Goal: Information Seeking & Learning: Find specific fact

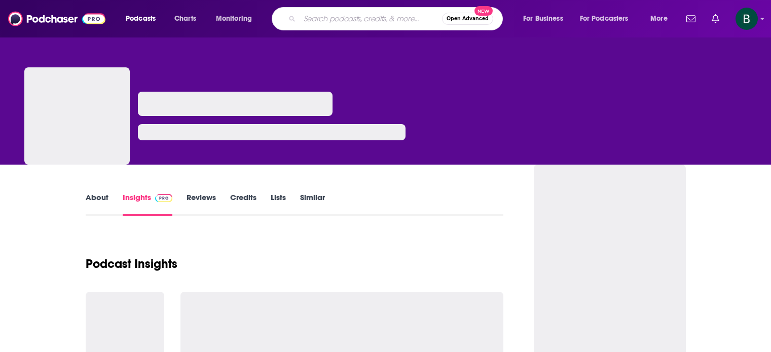
click at [309, 16] on input "Search podcasts, credits, & more..." at bounding box center [371, 19] width 142 height 16
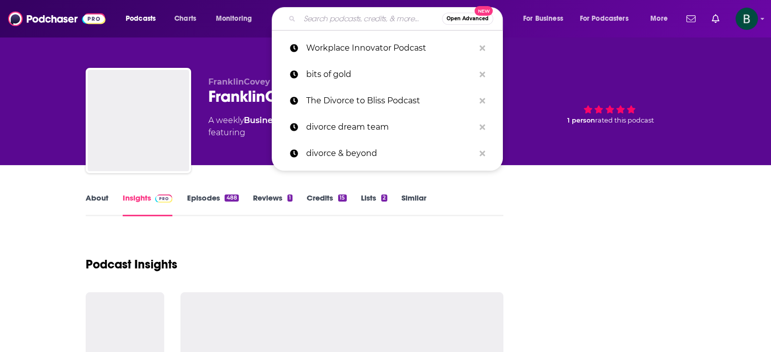
type input "Reinvent Ability"
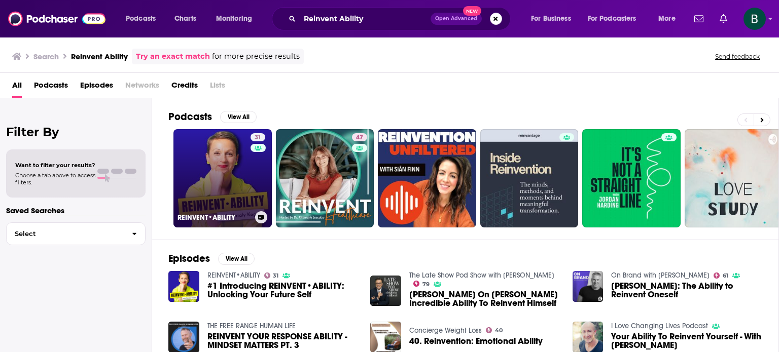
click at [205, 156] on link "31 REINVENT•ABILITY" at bounding box center [222, 178] width 98 height 98
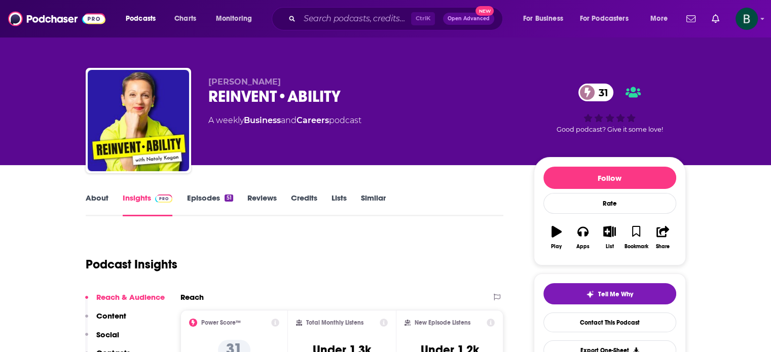
click at [101, 206] on link "About" at bounding box center [97, 204] width 23 height 23
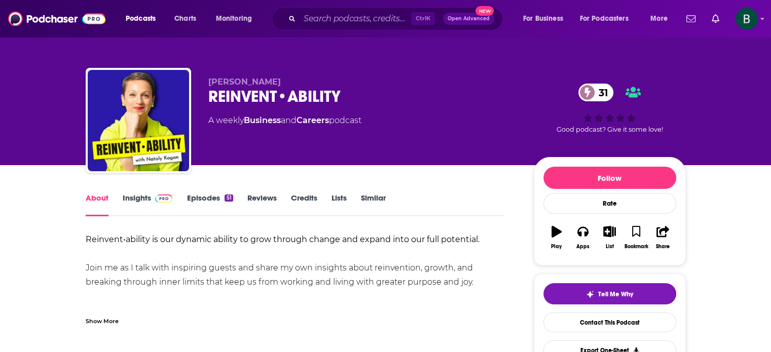
click at [142, 201] on link "Insights" at bounding box center [148, 204] width 50 height 23
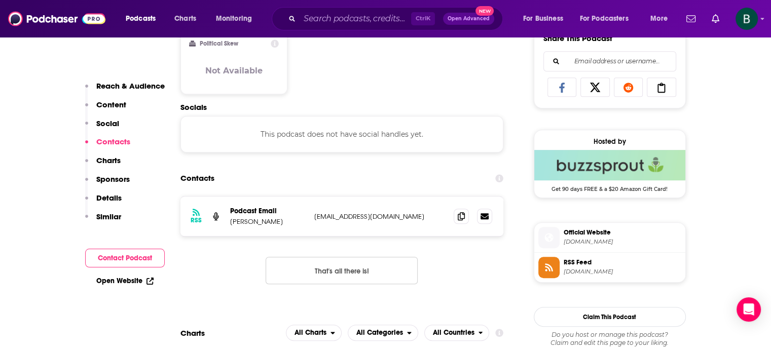
scroll to position [676, 0]
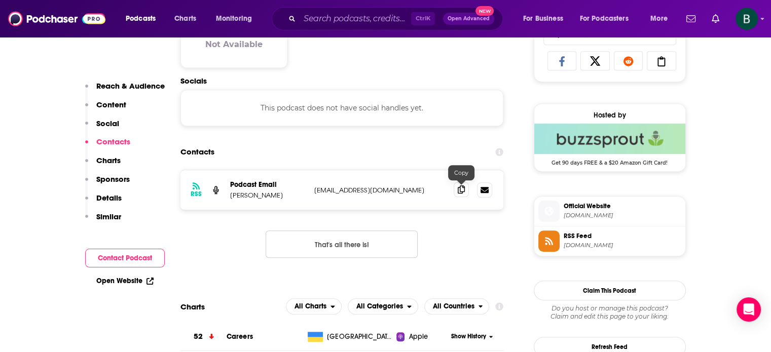
click at [460, 187] on icon at bounding box center [461, 190] width 7 height 8
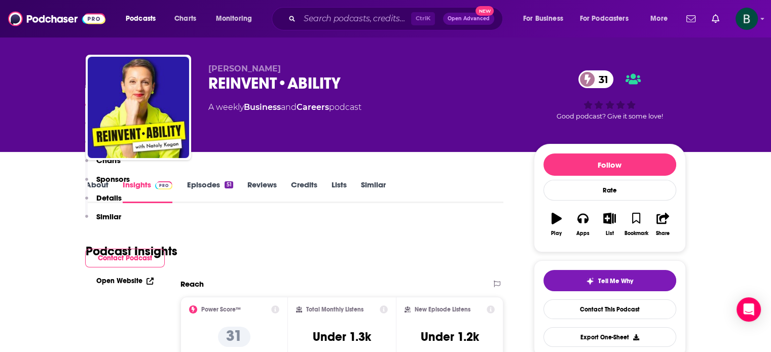
scroll to position [0, 0]
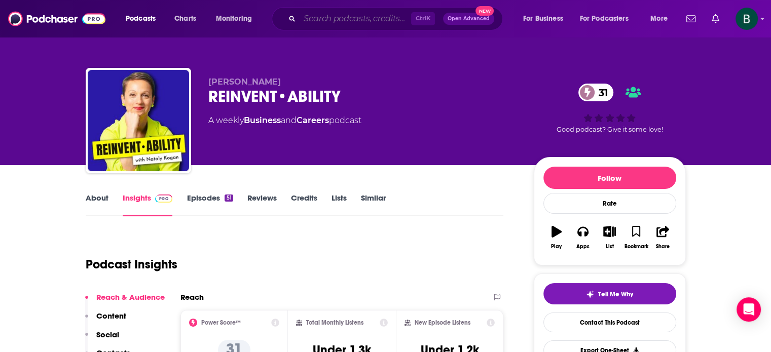
click at [344, 22] on input "Search podcasts, credits, & more..." at bounding box center [356, 19] width 112 height 16
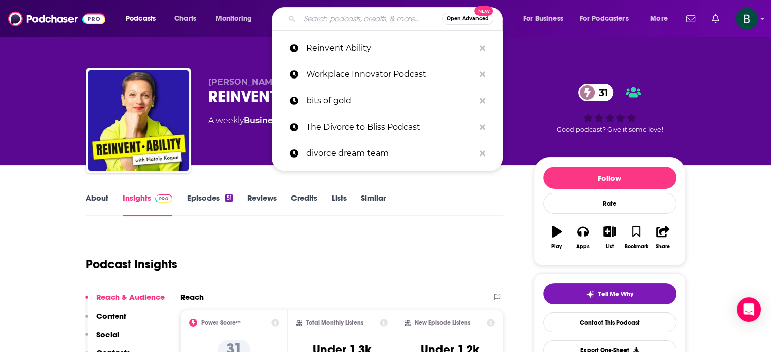
paste input "Phronesis: Practical Wisdom for Leaders"
type input "Phronesis: Practical Wisdom for Leaders"
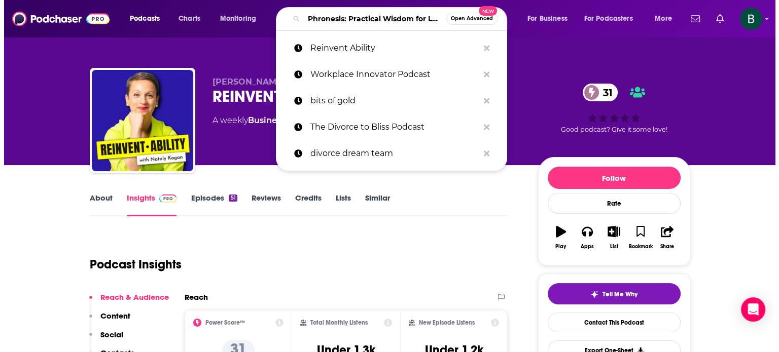
scroll to position [0, 37]
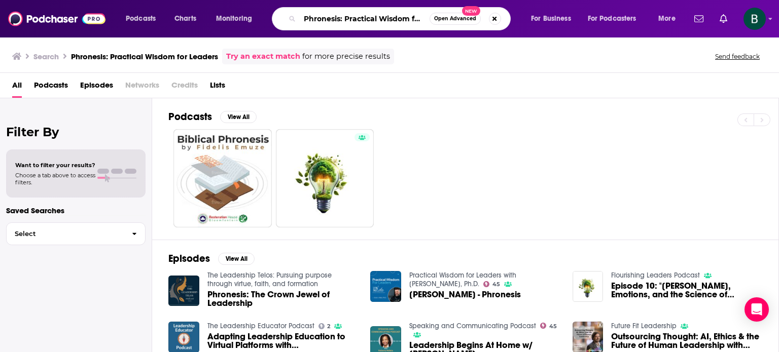
scroll to position [0, 29]
drag, startPoint x: 342, startPoint y: 18, endPoint x: 647, endPoint y: 32, distance: 305.6
click at [647, 32] on div "Podcasts Charts Monitoring Phronesis: Practical Wisdom for Leaders Open Advance…" at bounding box center [389, 19] width 779 height 38
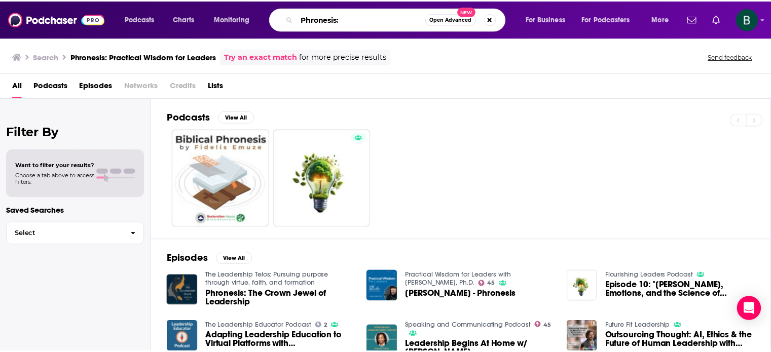
scroll to position [0, 0]
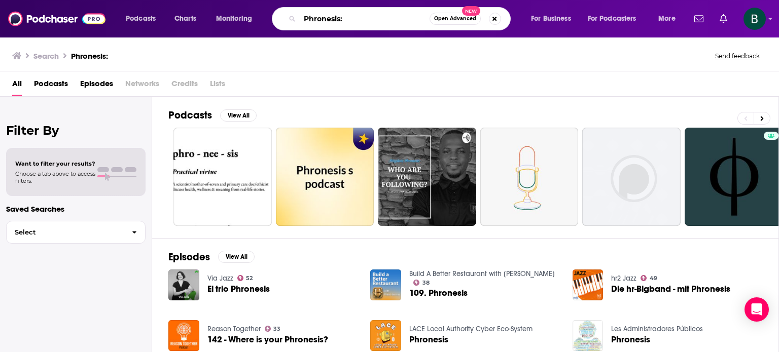
click at [384, 22] on input "Phronesis:" at bounding box center [365, 19] width 130 height 16
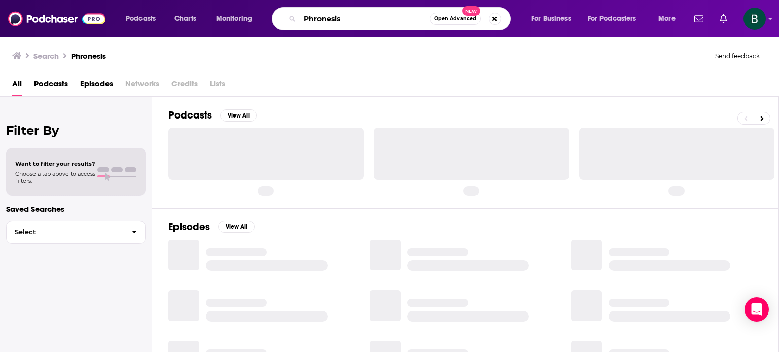
click at [359, 14] on input "Phronesis" at bounding box center [365, 19] width 130 height 16
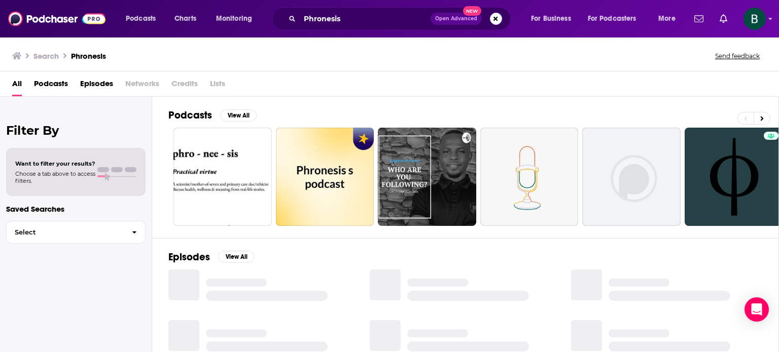
click at [87, 336] on div "Filter By Want to filter your results? Choose a tab above to access filters. Sa…" at bounding box center [76, 273] width 152 height 352
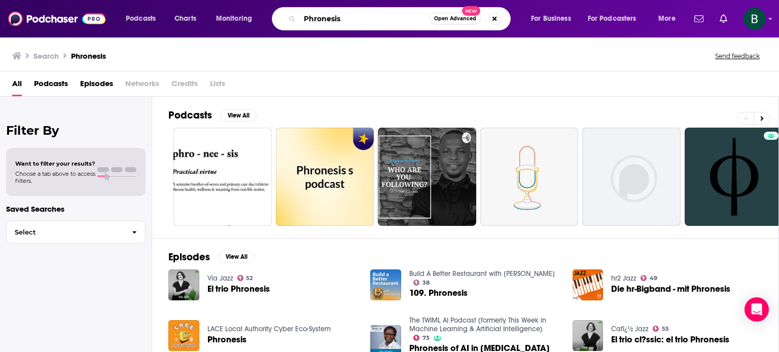
drag, startPoint x: 361, startPoint y: 18, endPoint x: 262, endPoint y: -1, distance: 101.0
click at [262, 0] on div "Podcasts Charts Monitoring Phronesis Open Advanced New For Business For Podcast…" at bounding box center [389, 19] width 779 height 38
paste input "ractical Wisdom for Leader"
type input "Practical Wisdom for Leaders"
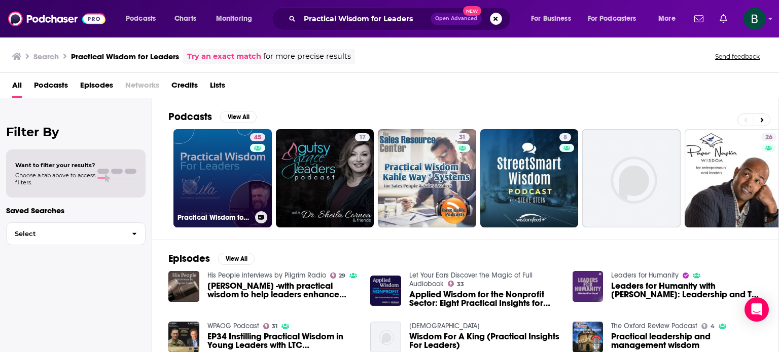
click at [259, 197] on div "45" at bounding box center [259, 172] width 18 height 78
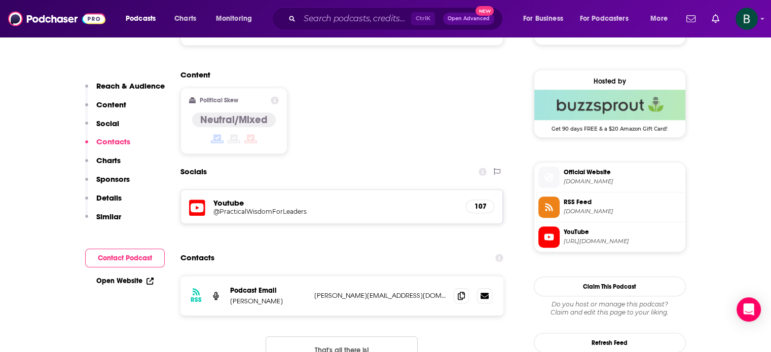
scroll to position [845, 0]
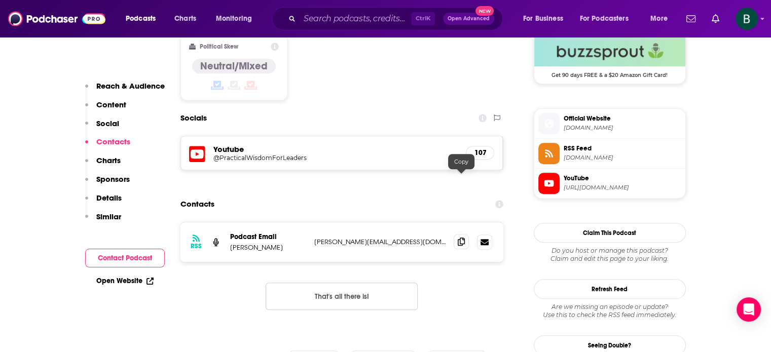
click at [464, 234] on span at bounding box center [461, 241] width 15 height 15
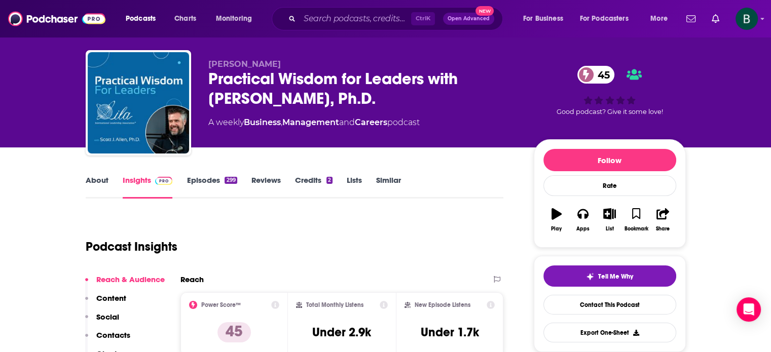
scroll to position [0, 0]
